Goal: Task Accomplishment & Management: Use online tool/utility

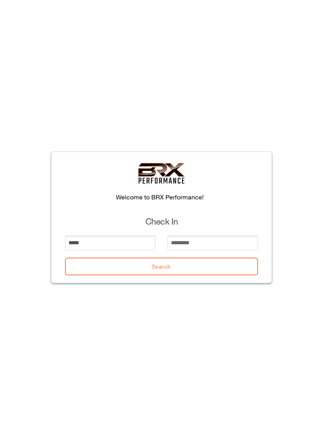
type input "*****"
click at [201, 239] on input "email" at bounding box center [212, 243] width 90 height 15
type input "*******"
click at [216, 266] on button "Search" at bounding box center [161, 267] width 193 height 18
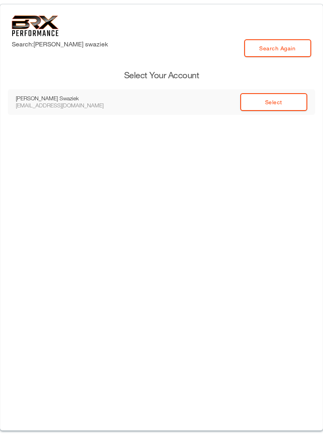
click at [282, 103] on link "Select" at bounding box center [273, 102] width 67 height 18
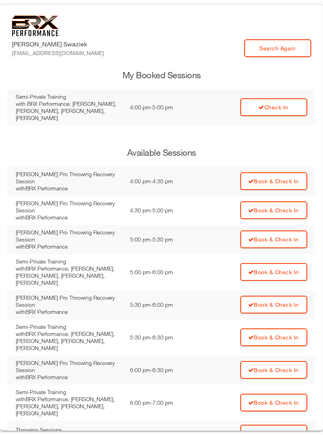
click at [271, 101] on link "Check In" at bounding box center [273, 107] width 67 height 18
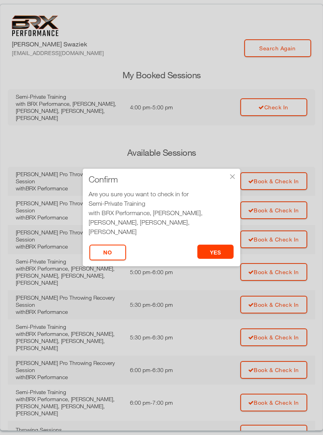
click at [222, 249] on button "yes" at bounding box center [215, 252] width 37 height 14
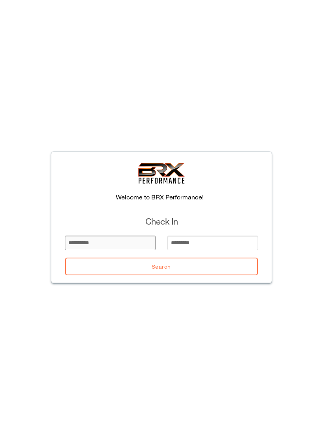
click at [122, 236] on input "email" at bounding box center [110, 243] width 90 height 15
type input "*******"
click at [216, 245] on input "email" at bounding box center [212, 243] width 90 height 15
type input "*"
click at [229, 267] on button "Search" at bounding box center [161, 267] width 193 height 18
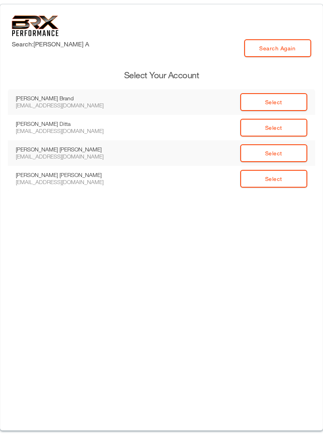
click at [293, 154] on link "Select" at bounding box center [273, 153] width 67 height 18
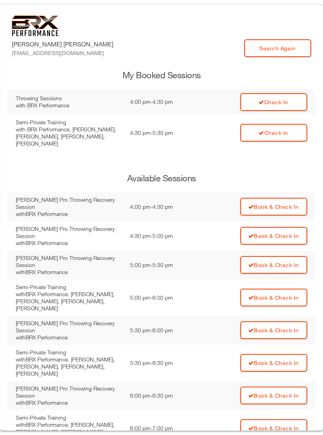
click at [279, 104] on link "Check In" at bounding box center [273, 102] width 67 height 18
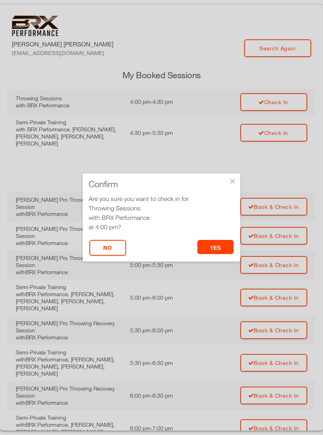
click at [232, 242] on button "yes" at bounding box center [215, 247] width 37 height 14
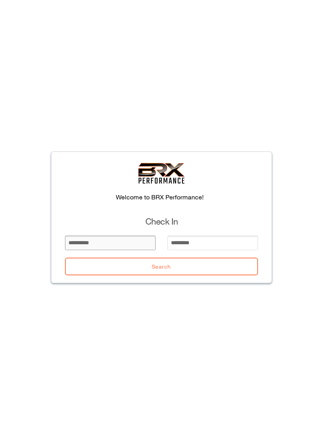
click at [115, 240] on input "email" at bounding box center [110, 243] width 90 height 15
type input "*******"
click at [226, 246] on input "email" at bounding box center [212, 243] width 90 height 15
type input "*"
click at [242, 271] on button "Search" at bounding box center [161, 267] width 193 height 18
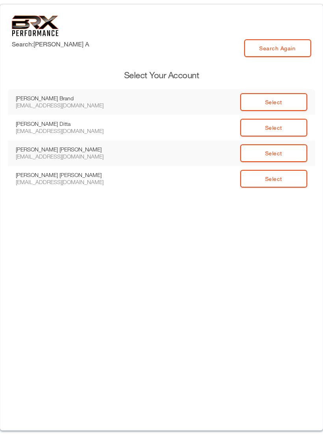
click at [294, 179] on link "Select" at bounding box center [273, 179] width 67 height 18
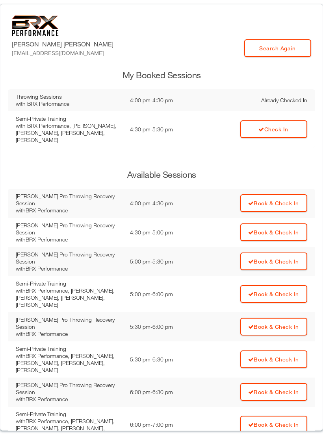
click at [290, 124] on link "Check In" at bounding box center [273, 129] width 67 height 18
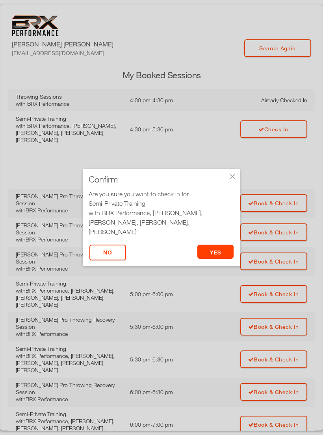
click at [212, 249] on button "yes" at bounding box center [215, 252] width 37 height 14
